Goal: Task Accomplishment & Management: Complete application form

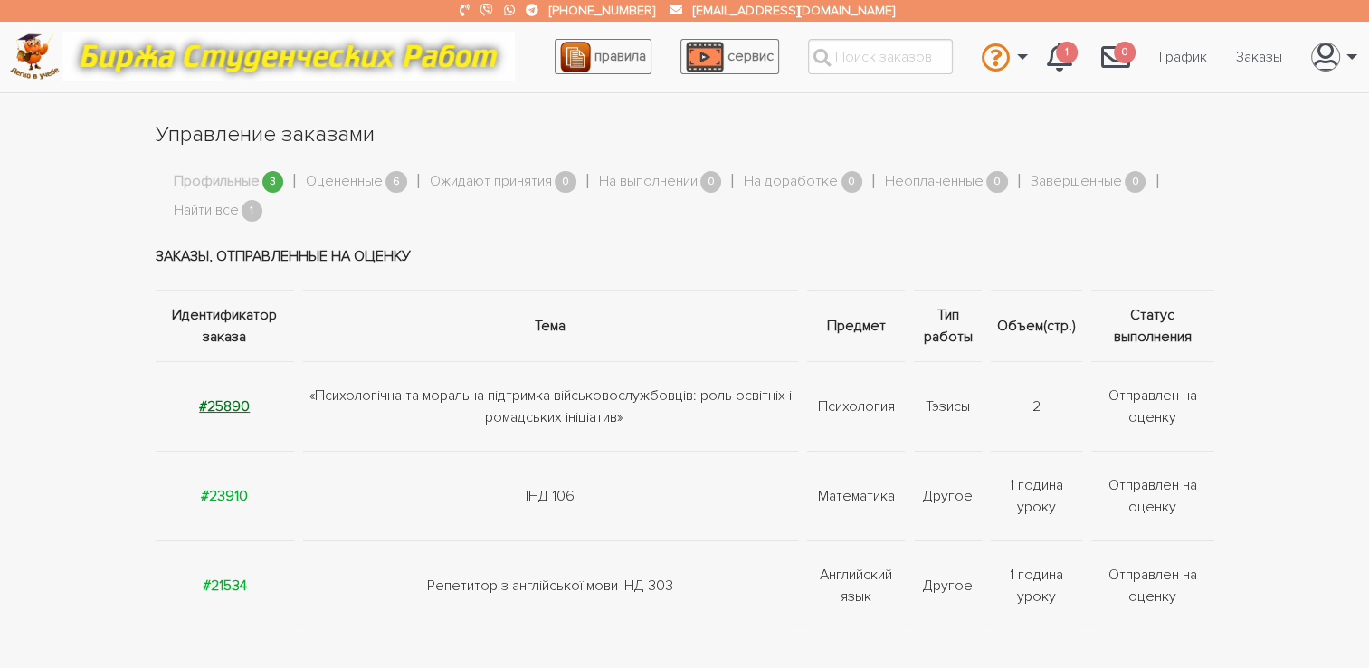
click at [217, 407] on strong "#25890" at bounding box center [224, 406] width 51 height 18
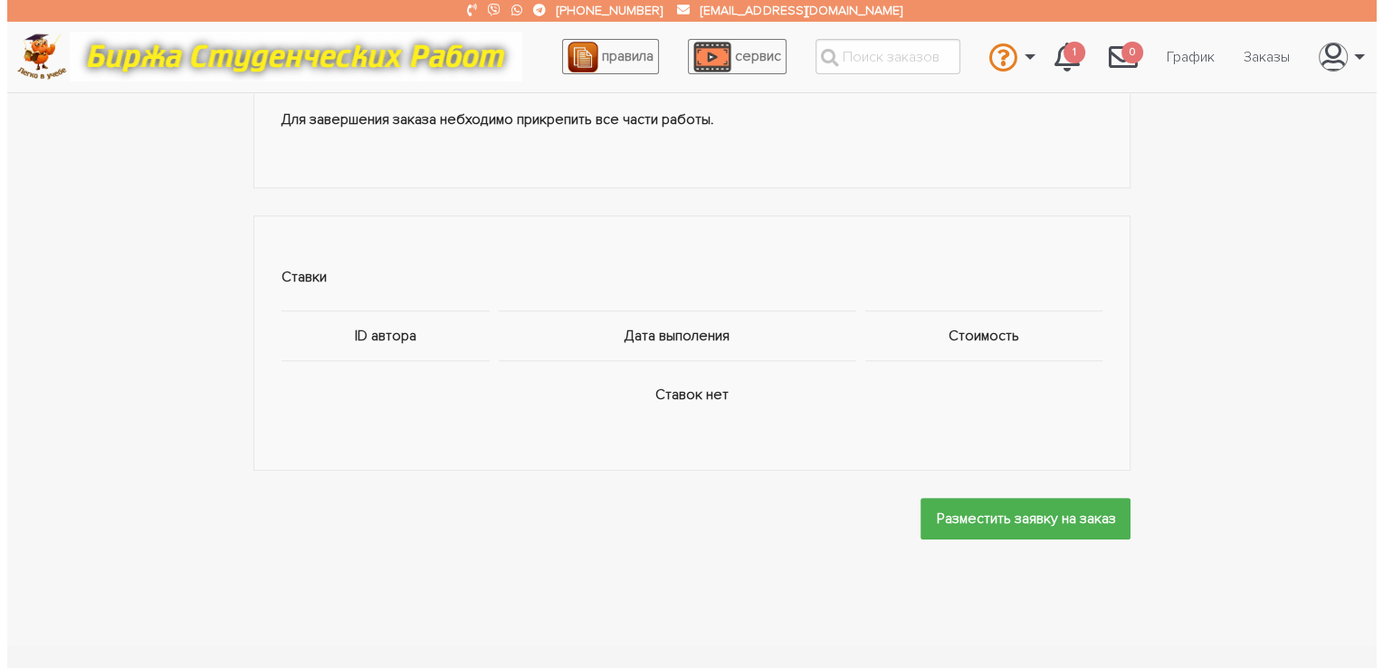
scroll to position [844, 0]
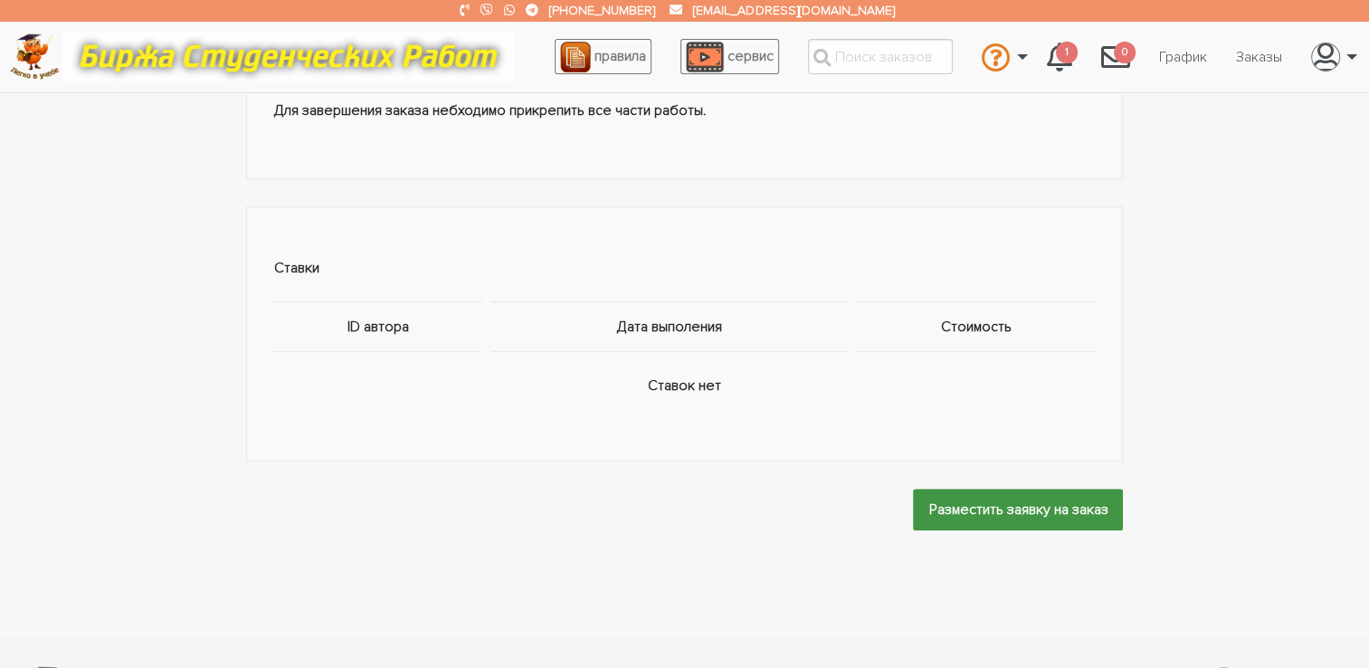
click at [938, 501] on input "Разместить заявку на заказ" at bounding box center [1018, 509] width 210 height 41
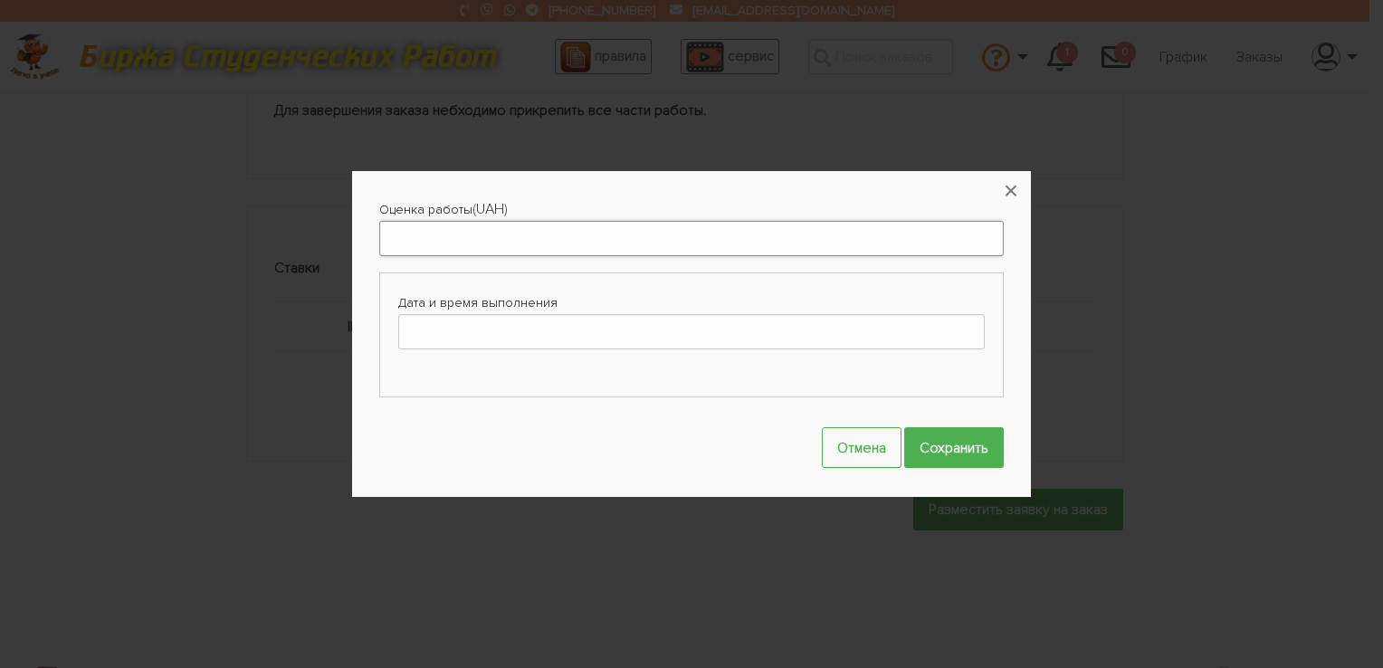
click at [471, 243] on input "Оценка работы" at bounding box center [691, 238] width 624 height 35
type input "200"
click at [489, 322] on input "Дата и время выполнения" at bounding box center [691, 331] width 586 height 35
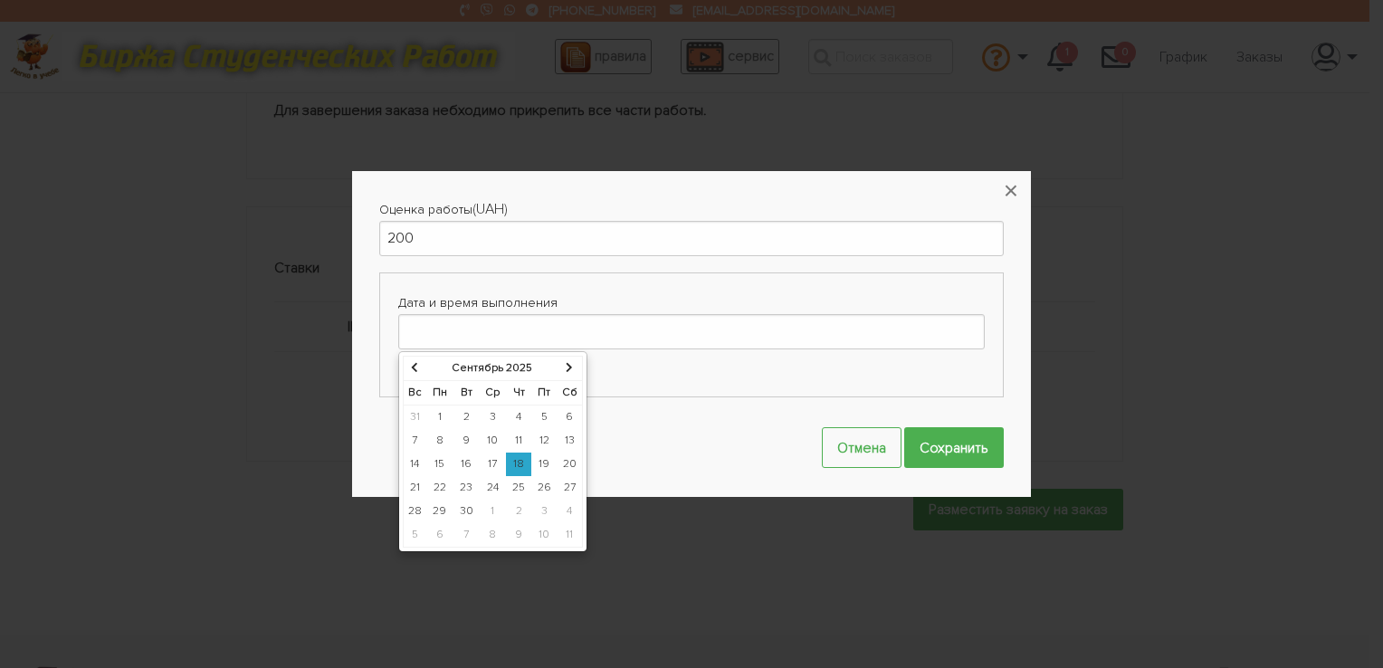
click at [546, 462] on td "19" at bounding box center [544, 464] width 26 height 24
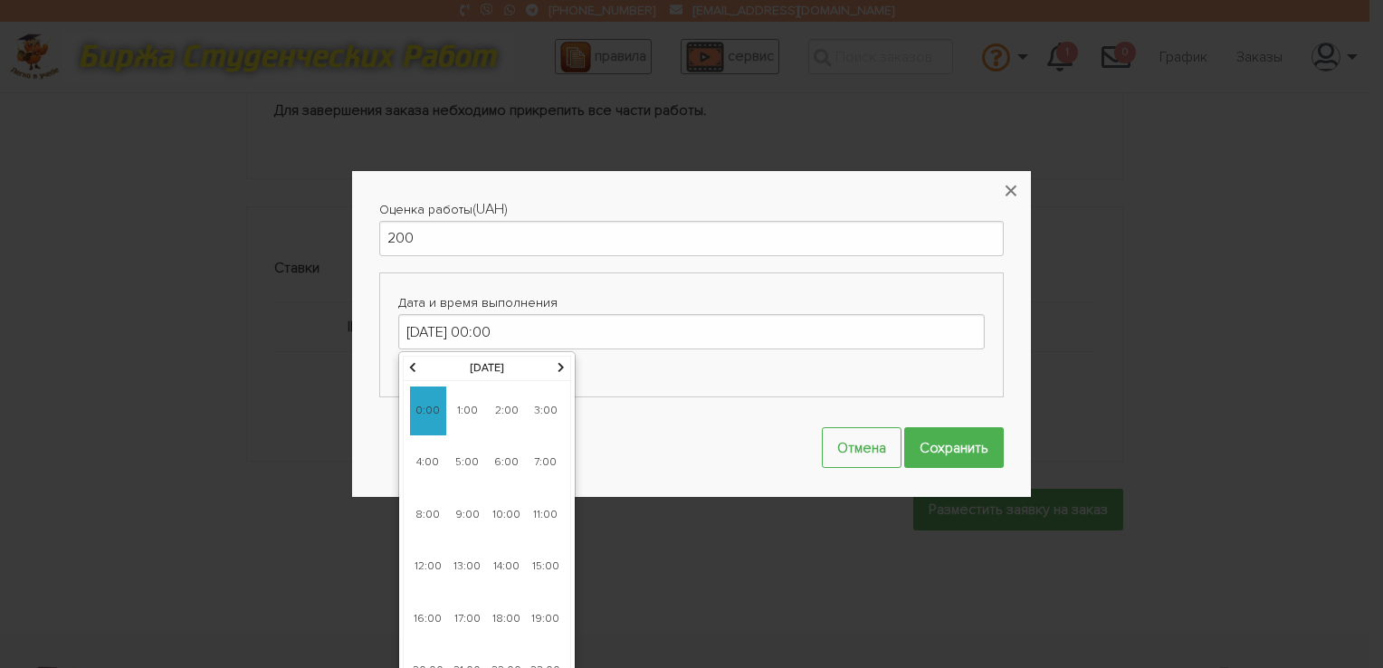
click at [465, 608] on span "17:00" at bounding box center [467, 619] width 36 height 49
type input "19-09-2025 17:00"
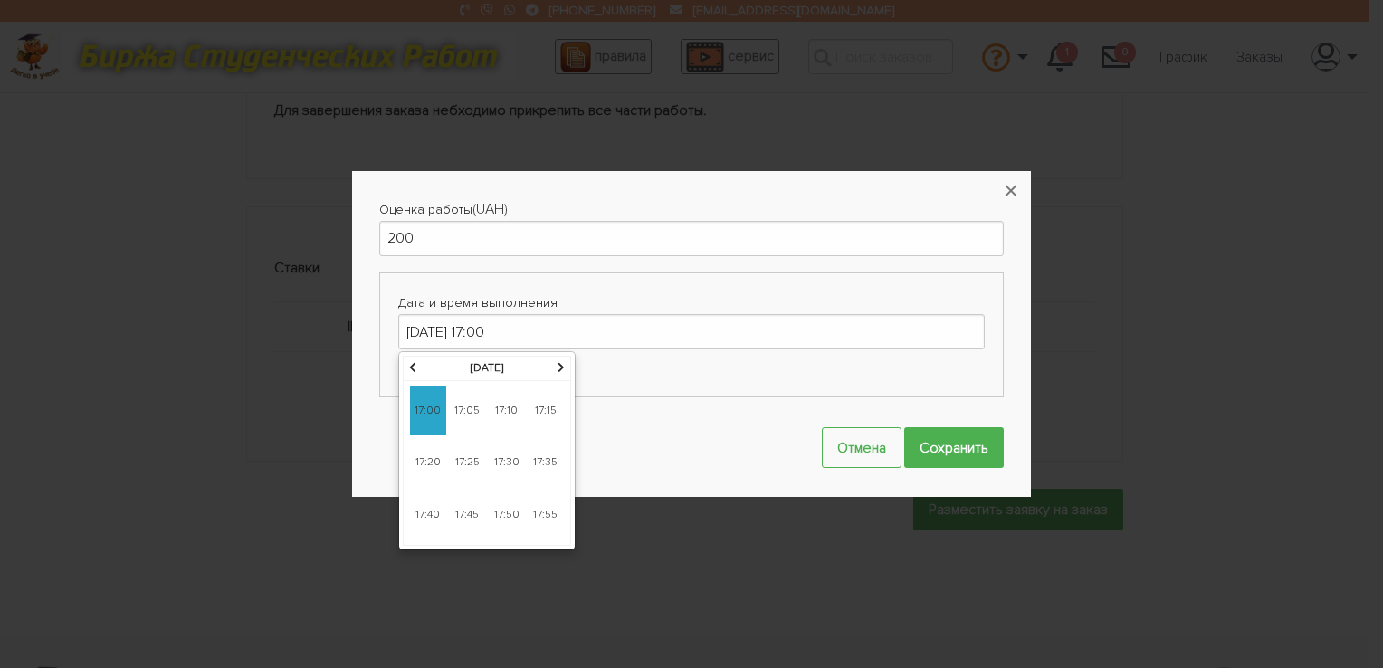
click at [425, 414] on span "17:00" at bounding box center [428, 410] width 36 height 49
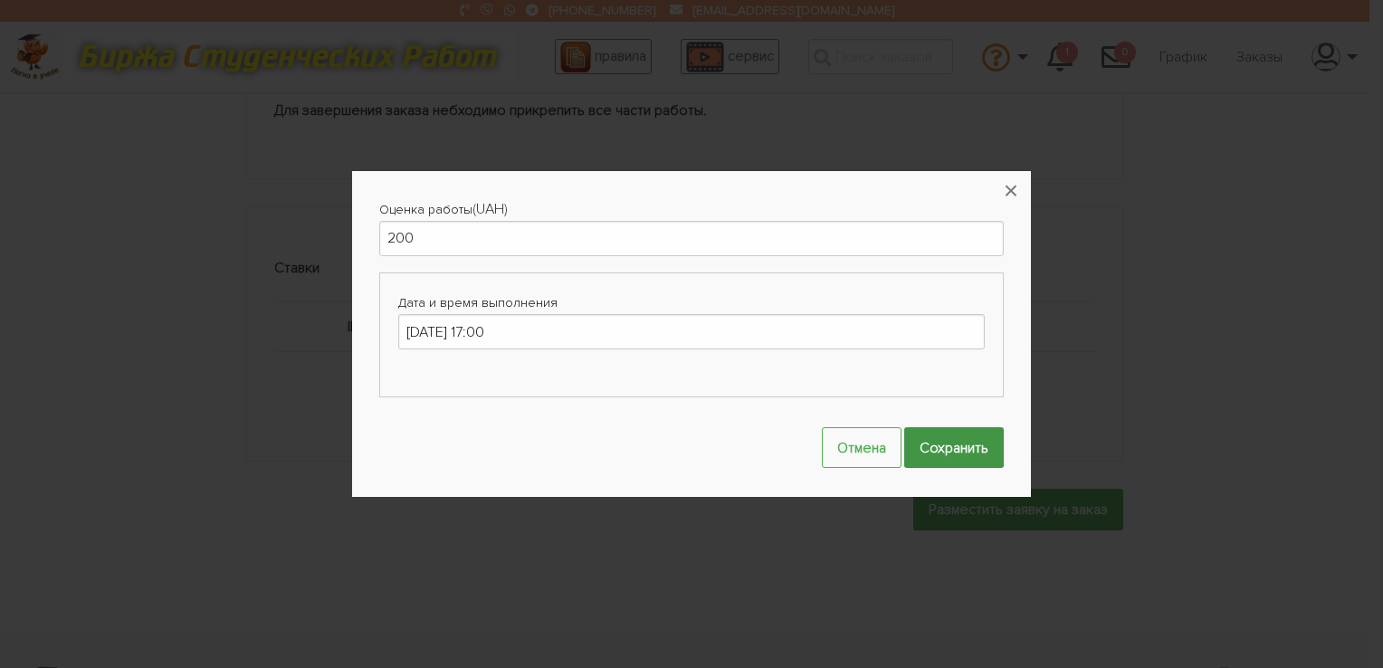
click at [949, 452] on input "Сохранить" at bounding box center [954, 447] width 100 height 41
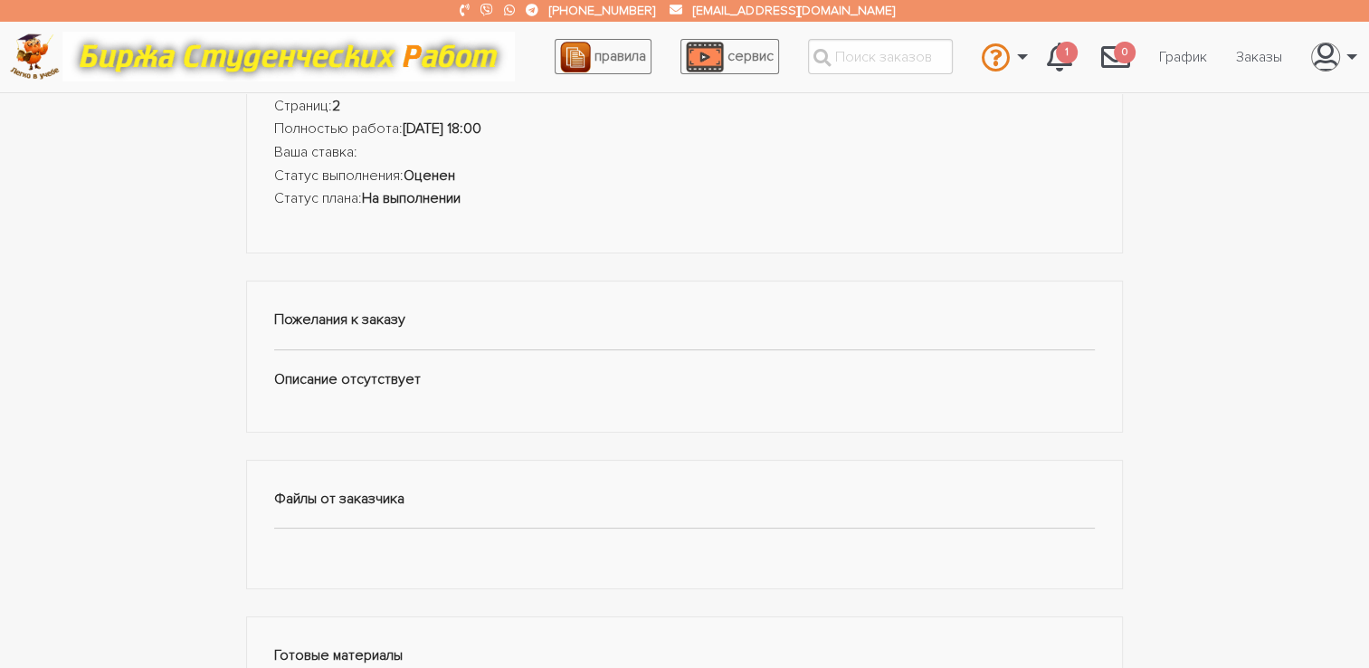
scroll to position [0, 0]
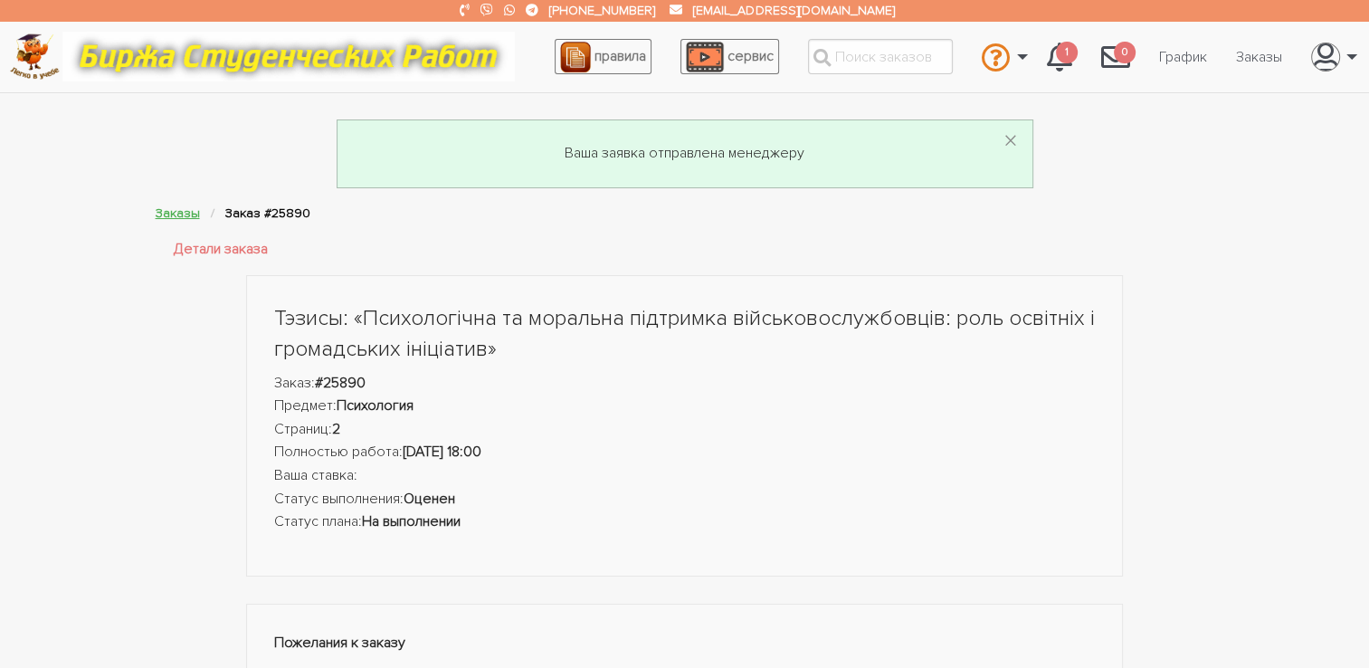
drag, startPoint x: 178, startPoint y: 217, endPoint x: 178, endPoint y: 207, distance: 10.0
click at [178, 217] on link "Заказы" at bounding box center [178, 212] width 44 height 15
